Goal: Information Seeking & Learning: Check status

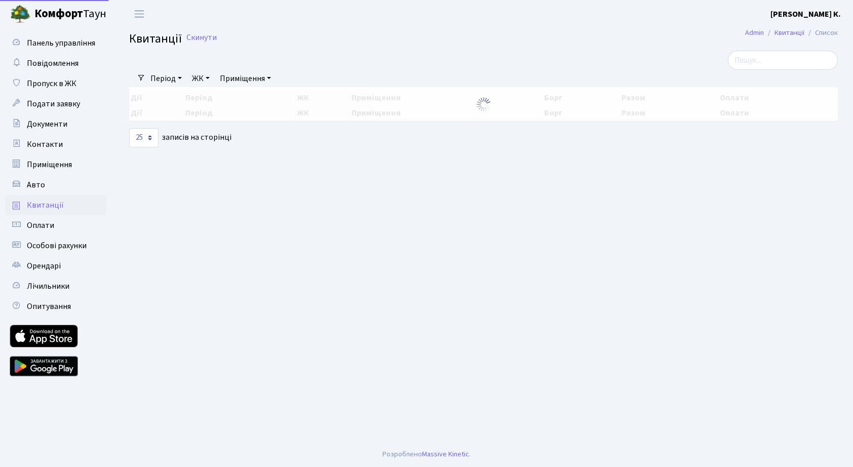
select select "25"
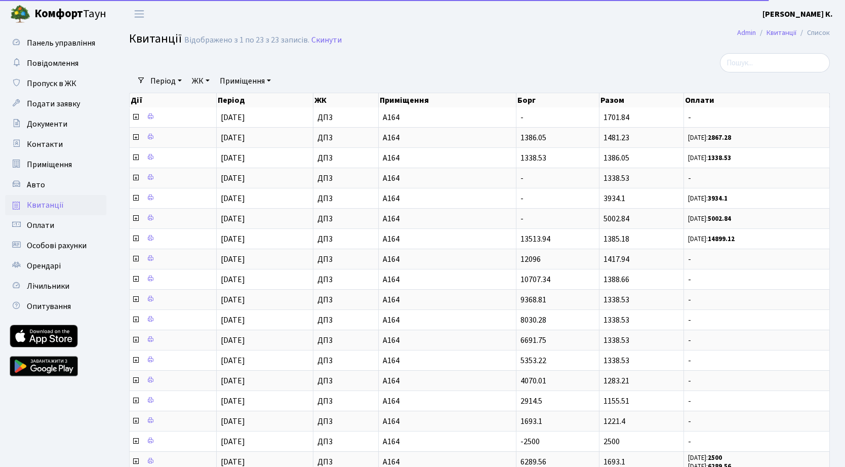
click at [159, 40] on span "Квитанції" at bounding box center [155, 39] width 53 height 18
drag, startPoint x: 599, startPoint y: 64, endPoint x: 508, endPoint y: 70, distance: 91.9
click at [508, 70] on div at bounding box center [480, 62] width 716 height 19
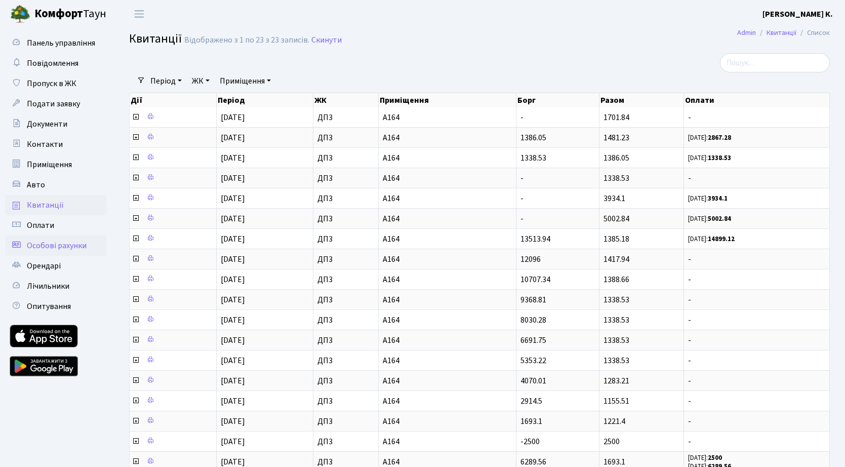
click at [65, 245] on span "Особові рахунки" at bounding box center [57, 245] width 60 height 11
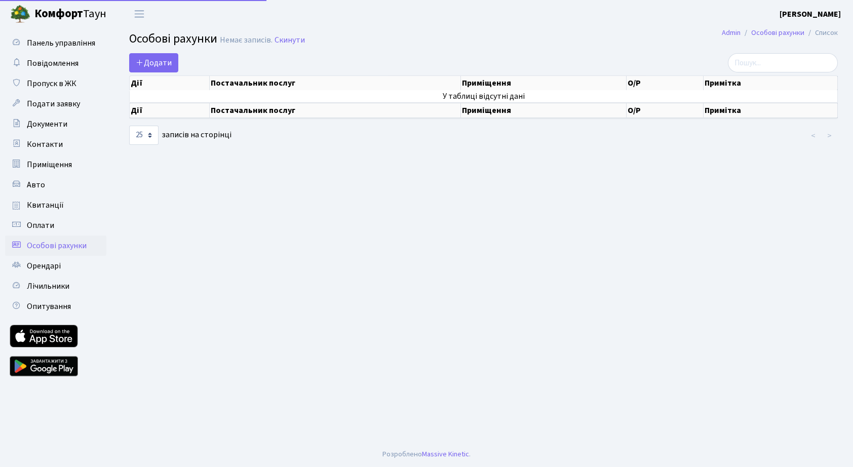
select select "25"
click at [46, 207] on span "Квитанції" at bounding box center [45, 205] width 37 height 11
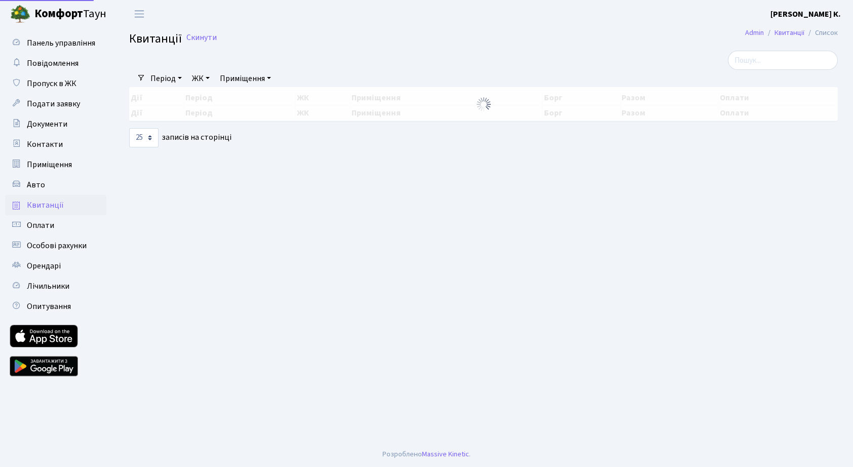
select select "25"
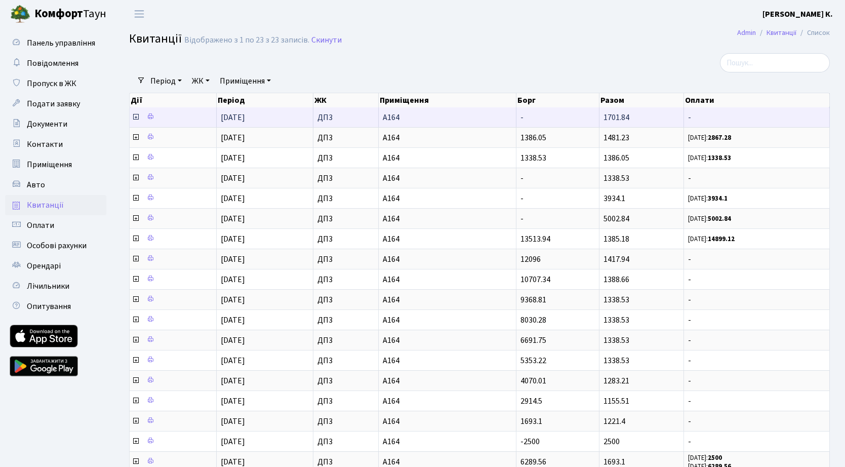
click at [242, 117] on span "[DATE]" at bounding box center [233, 117] width 24 height 11
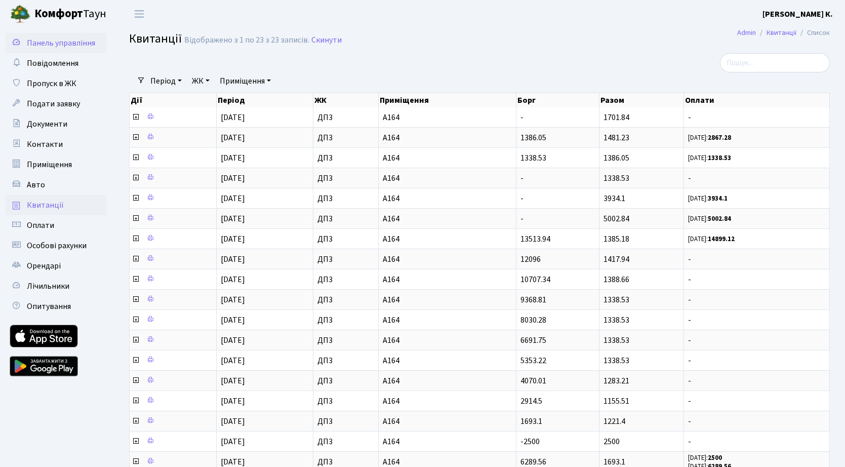
click at [80, 42] on span "Панель управління" at bounding box center [61, 42] width 68 height 11
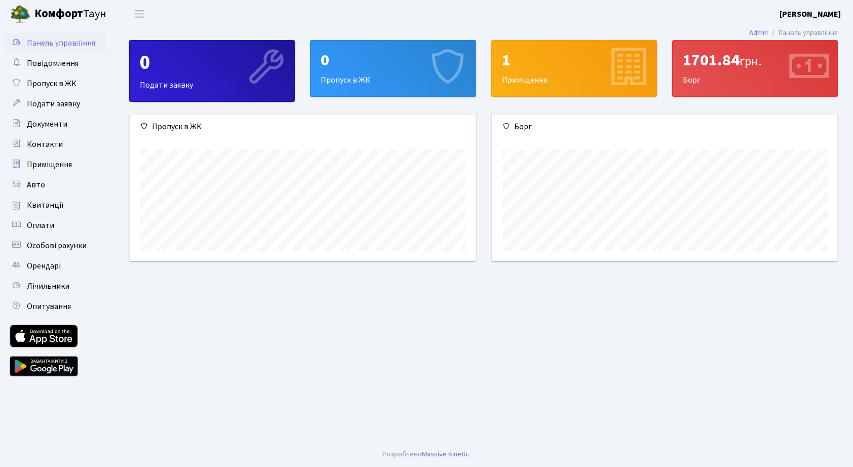
scroll to position [146, 345]
click at [58, 66] on span "Повідомлення" at bounding box center [53, 63] width 52 height 11
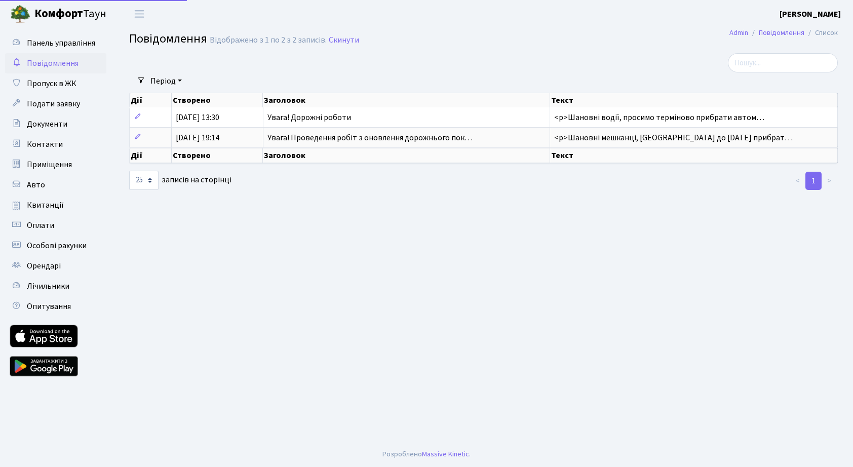
select select "25"
click at [57, 125] on span "Документи" at bounding box center [47, 124] width 41 height 11
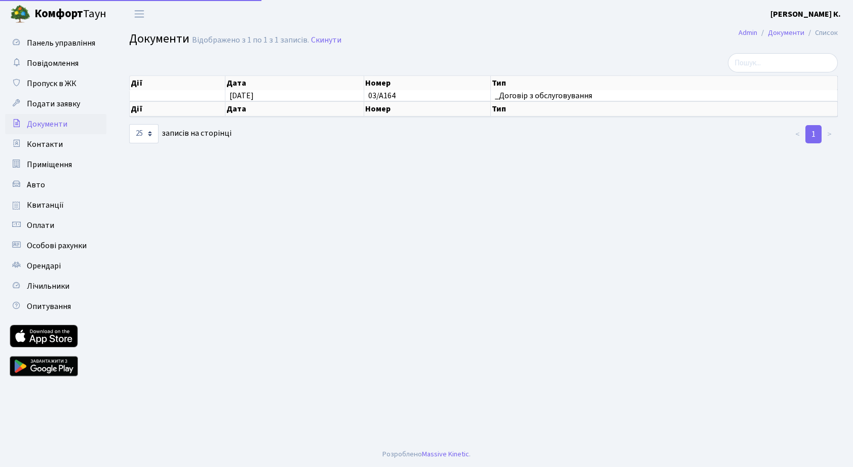
select select "25"
click at [46, 223] on span "Оплати" at bounding box center [40, 225] width 27 height 11
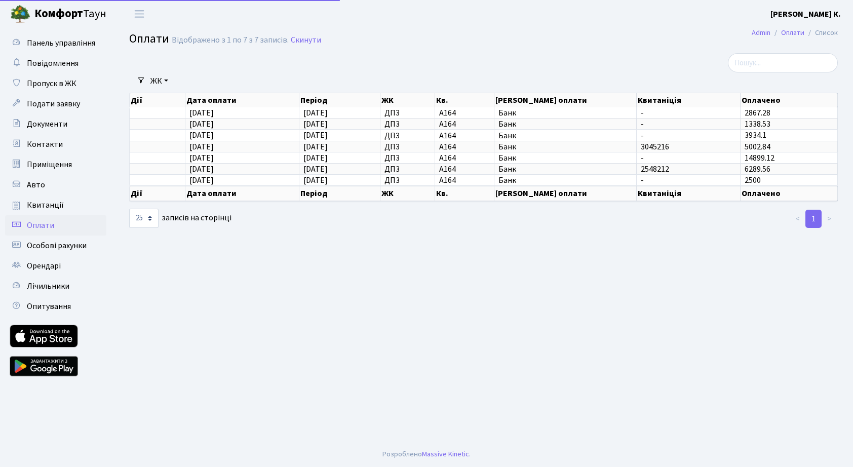
select select "25"
click at [51, 206] on span "Квитанції" at bounding box center [45, 205] width 37 height 11
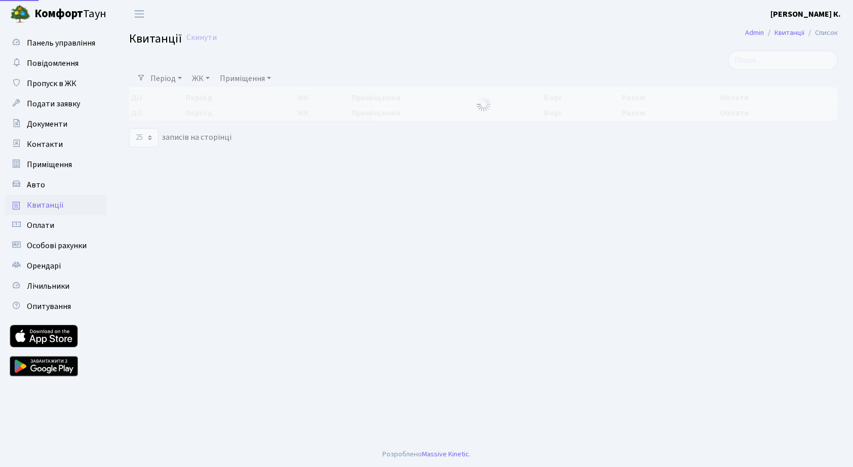
select select "25"
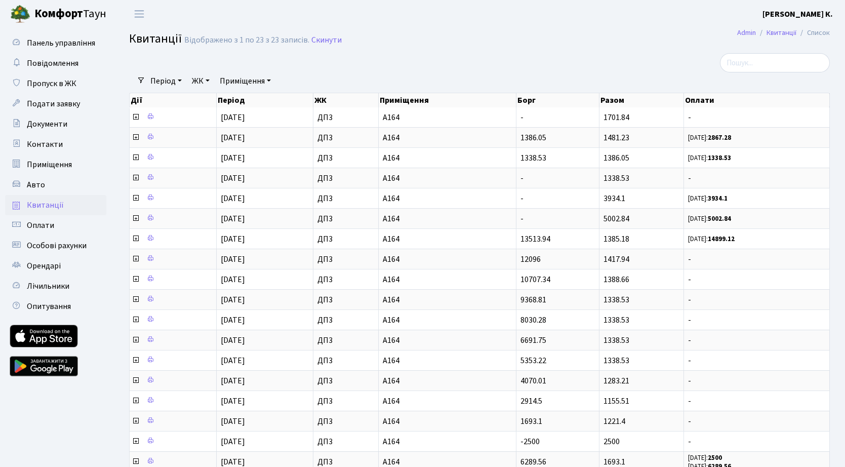
click at [384, 43] on h2 "Квитанції Відображено з 1 по 23 з 23 записів. Скинути" at bounding box center [479, 40] width 701 height 17
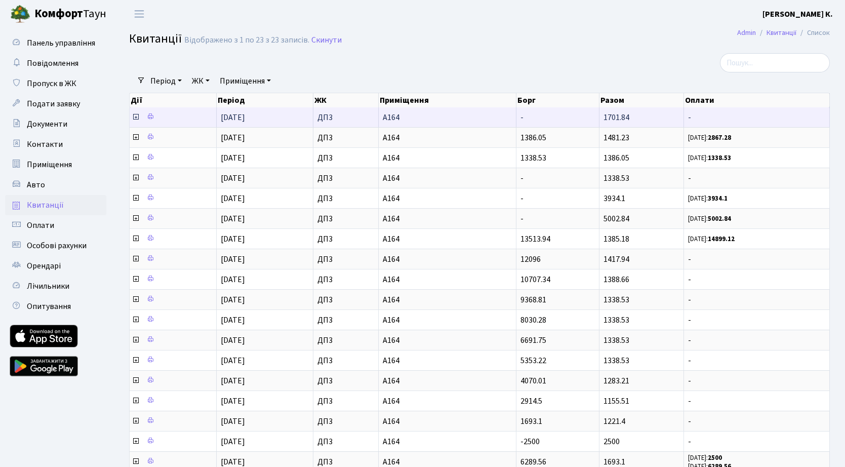
click at [450, 107] on td "А164" at bounding box center [448, 117] width 138 height 20
click at [443, 120] on span "А164" at bounding box center [447, 117] width 129 height 8
click at [135, 116] on icon at bounding box center [136, 117] width 8 height 8
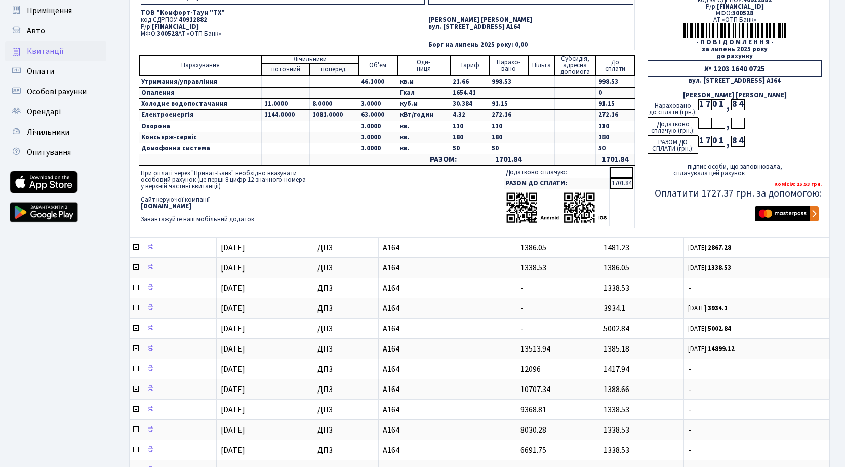
scroll to position [135, 0]
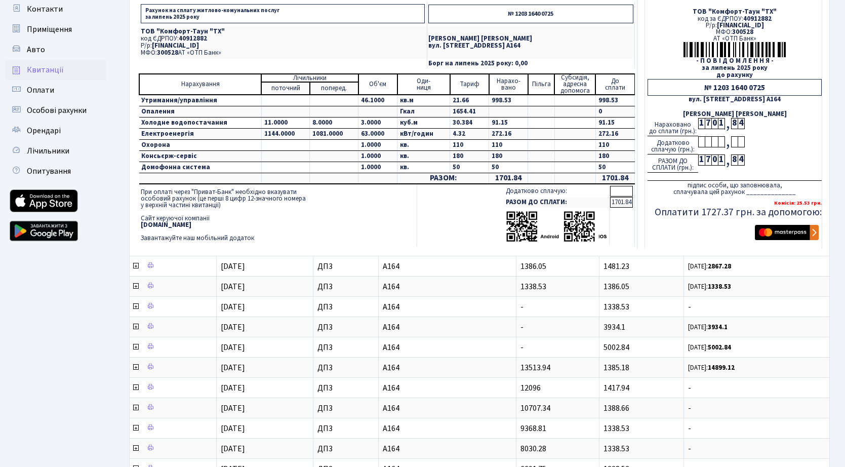
click at [676, 217] on h5 "Оплатити 1727.37 грн. за допомогою:" at bounding box center [735, 212] width 174 height 12
click at [636, 220] on td "Рахунок на сплату житлово-комунальних послуг за липень 2025 року № 1203 1640 07…" at bounding box center [387, 123] width 501 height 249
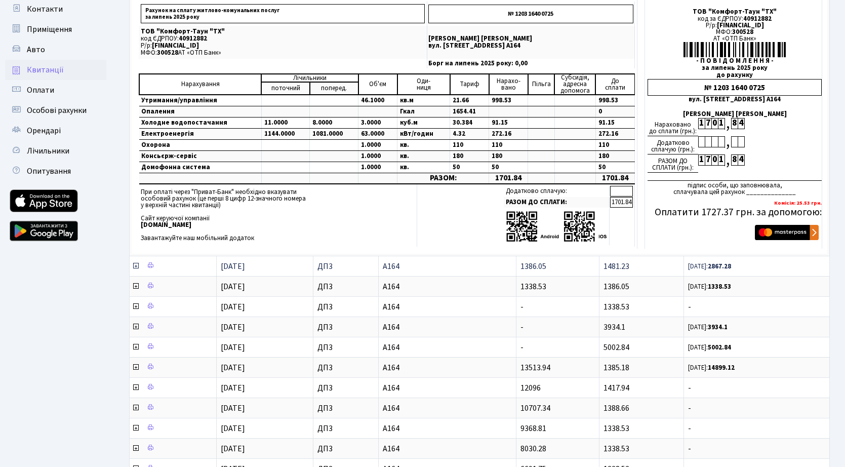
click at [758, 267] on span "24.07.25: 2867.28" at bounding box center [756, 266] width 137 height 9
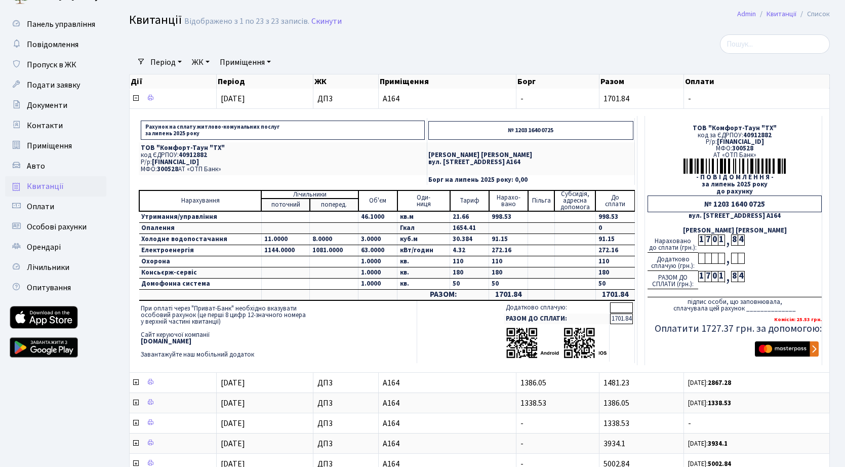
scroll to position [0, 0]
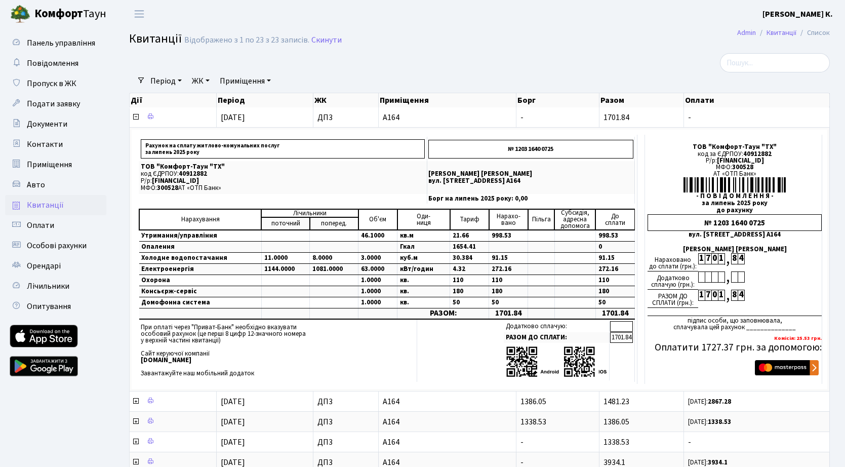
click at [53, 205] on span "Квитанції" at bounding box center [45, 205] width 37 height 11
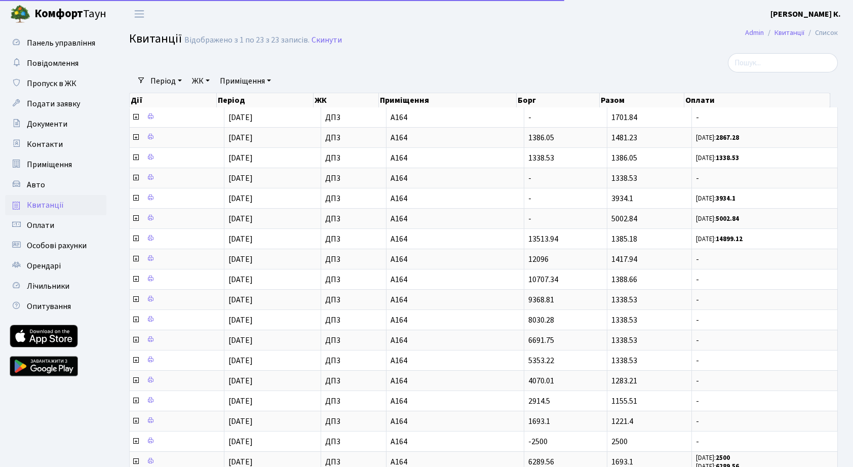
select select "25"
